Goal: Task Accomplishment & Management: Manage account settings

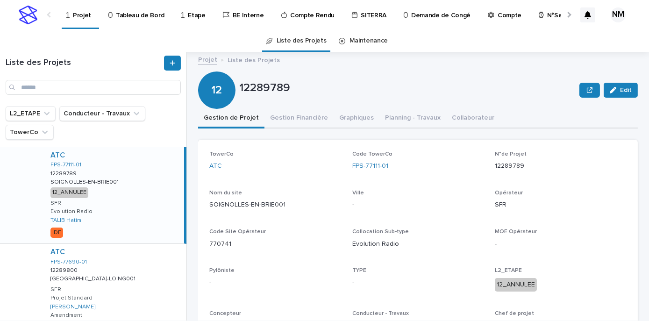
click at [131, 19] on p "Tableau de Bord" at bounding box center [140, 10] width 48 height 20
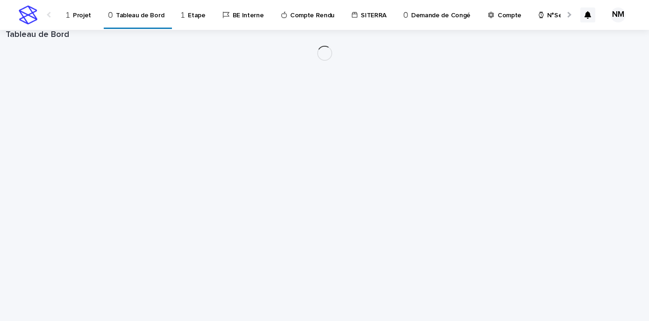
click at [316, 17] on p "Compte Rendu" at bounding box center [312, 10] width 44 height 20
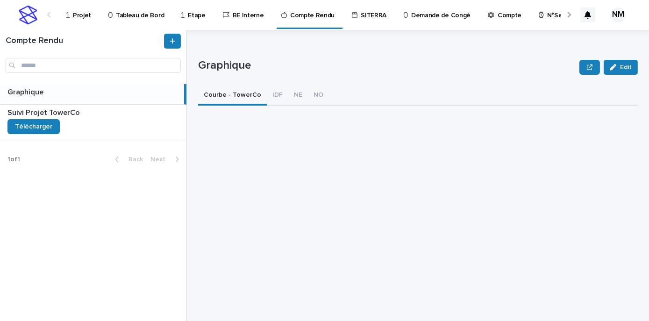
click at [138, 14] on p "Tableau de Bord" at bounding box center [140, 10] width 48 height 20
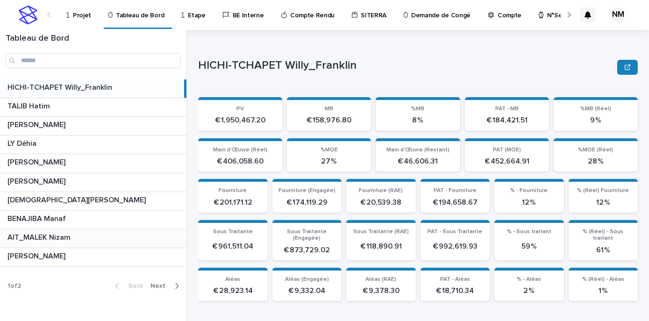
click at [110, 241] on p at bounding box center [94, 237] width 175 height 9
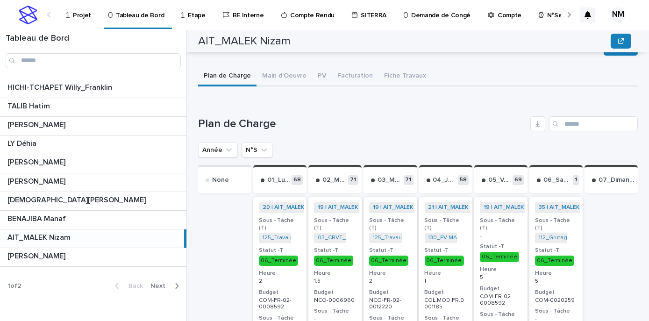
scroll to position [297, 0]
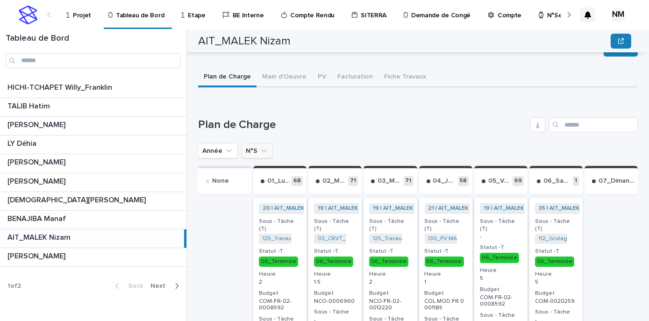
click at [265, 151] on icon "N°S" at bounding box center [263, 150] width 9 height 9
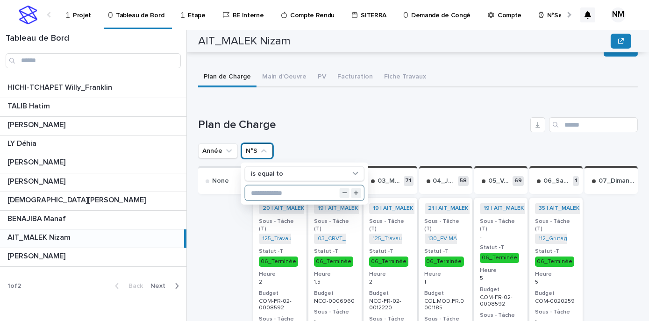
click at [263, 197] on input "text" at bounding box center [304, 192] width 119 height 15
type input "**"
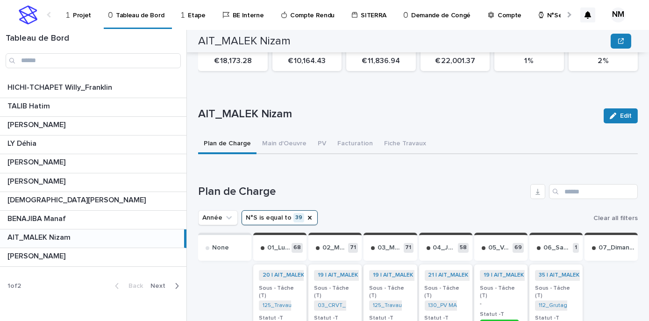
scroll to position [229, 0]
click at [229, 214] on icon "Année" at bounding box center [228, 218] width 9 height 9
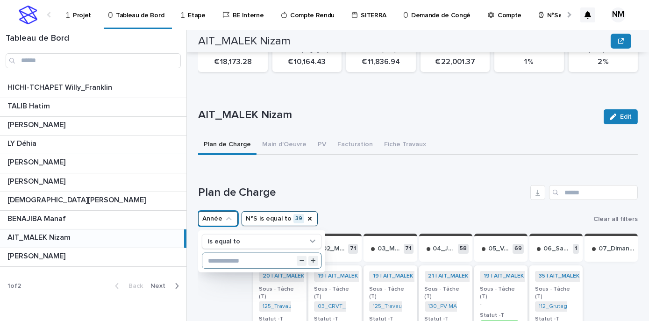
click at [230, 260] on input "text" at bounding box center [261, 260] width 119 height 15
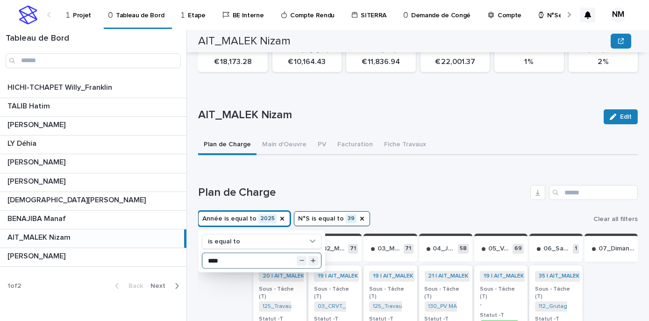
type input "****"
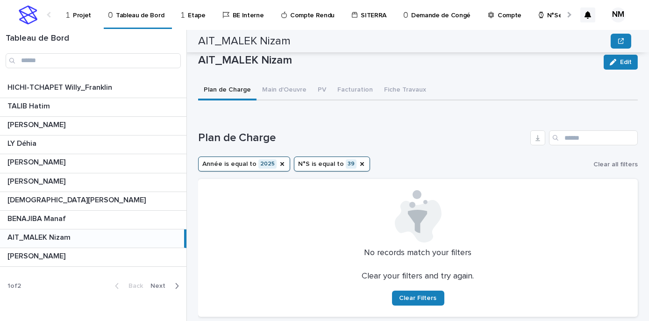
scroll to position [286, 0]
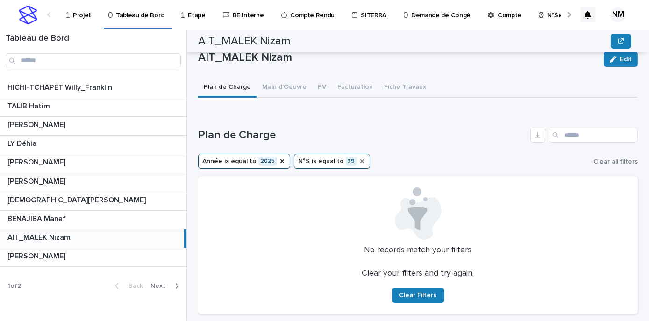
click at [358, 163] on icon "N°S" at bounding box center [361, 160] width 7 height 7
click at [312, 159] on icon "N°S" at bounding box center [316, 160] width 9 height 9
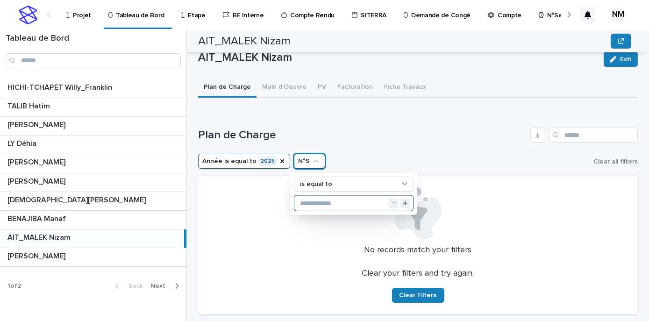
click at [322, 202] on input "text" at bounding box center [353, 203] width 119 height 15
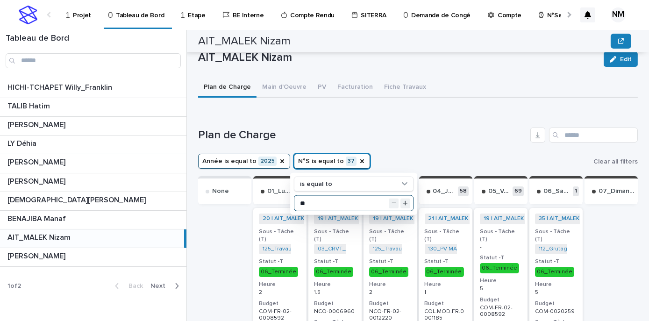
type input "**"
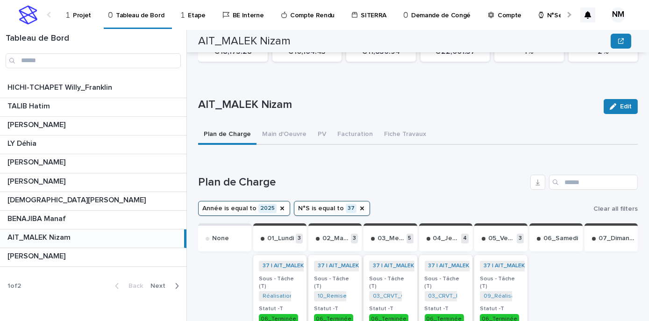
scroll to position [233, 0]
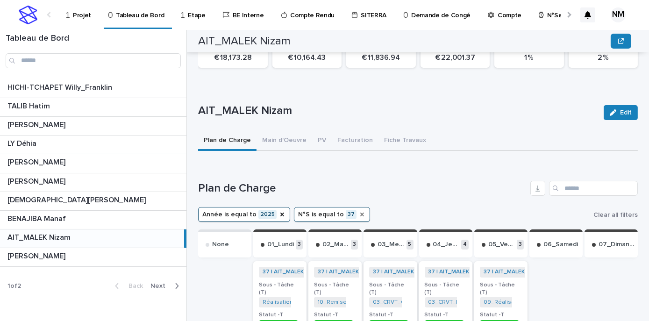
click at [358, 216] on icon "N°S" at bounding box center [361, 214] width 7 height 7
click at [314, 213] on icon "N°S" at bounding box center [316, 214] width 9 height 9
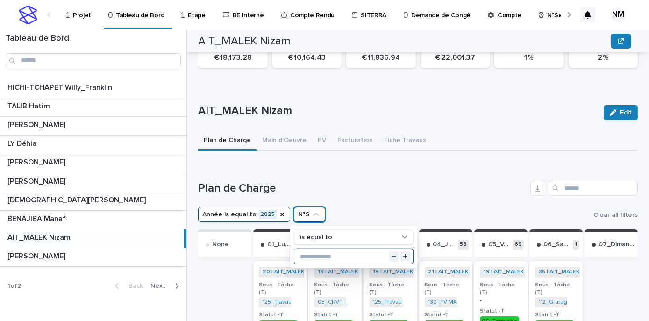
click at [312, 258] on input "text" at bounding box center [353, 256] width 119 height 15
type input "**"
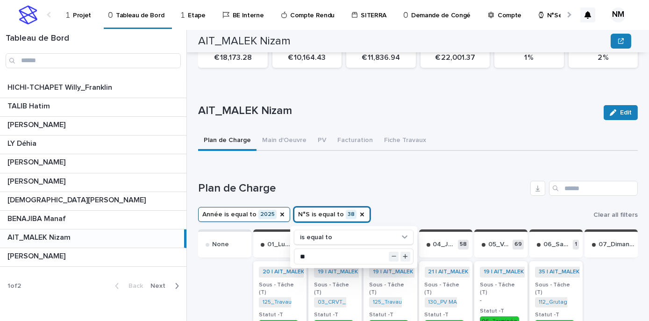
click at [439, 186] on h1 "Plan de Charge" at bounding box center [362, 189] width 328 height 14
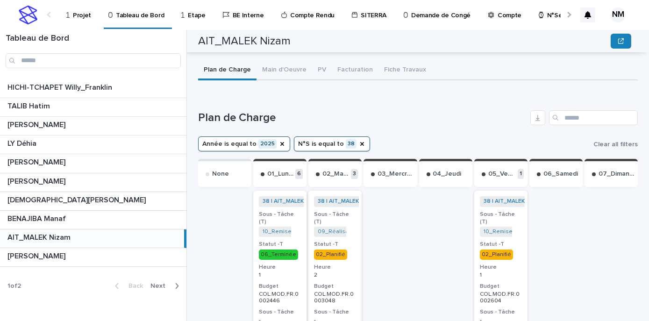
scroll to position [303, 0]
click at [316, 15] on p "Compte Rendu" at bounding box center [312, 10] width 44 height 20
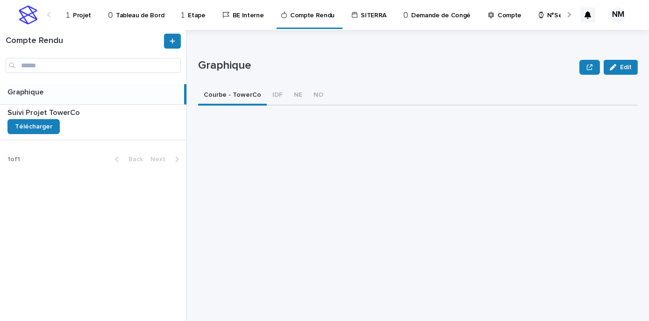
click at [101, 98] on div "Graphique Graphique" at bounding box center [92, 94] width 184 height 20
click at [275, 93] on button "IDF" at bounding box center [277, 96] width 21 height 20
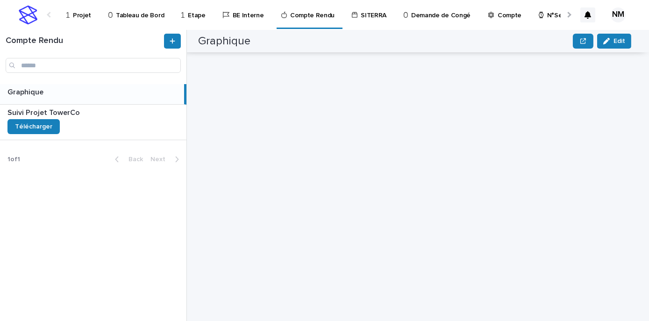
scroll to position [3705, 0]
